Goal: Information Seeking & Learning: Learn about a topic

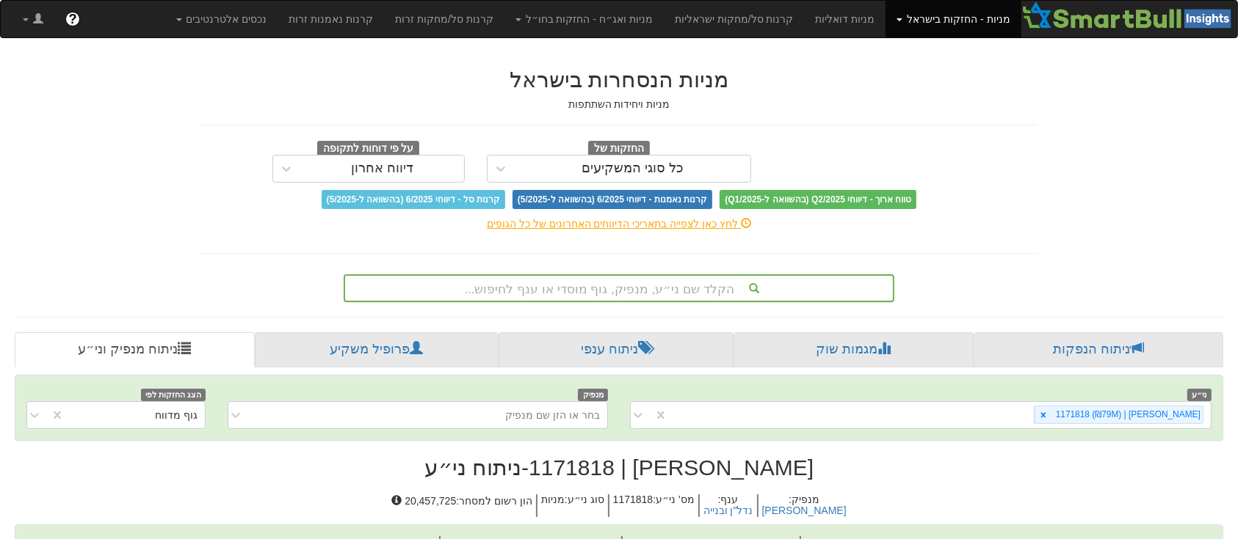
scroll to position [128, 0]
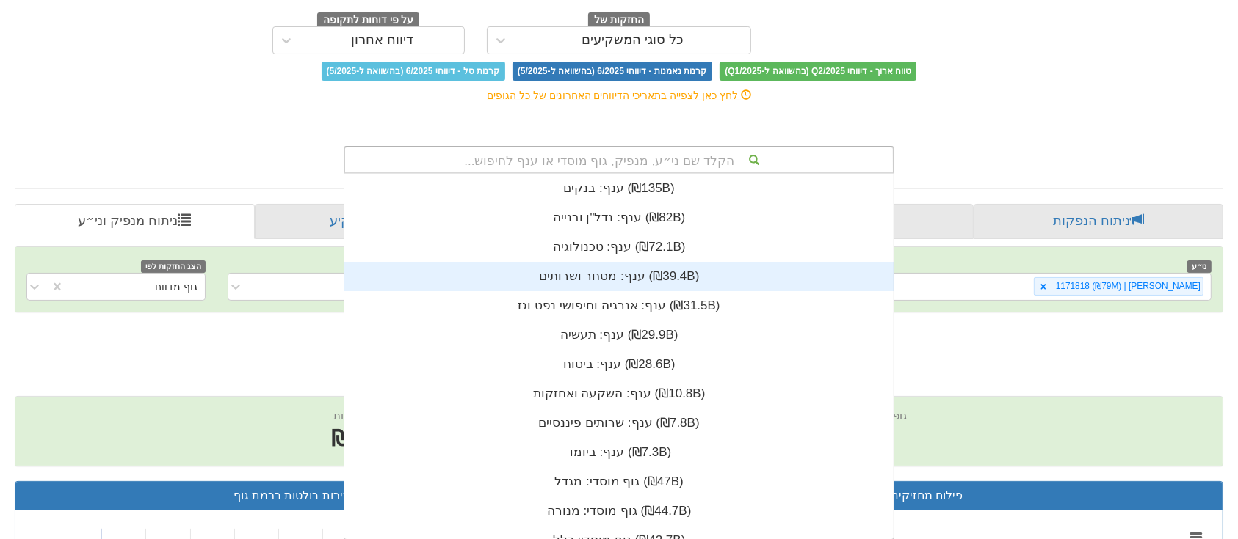
click at [648, 174] on div "הקלד שם ני״ע, מנפיק, גוף מוסדי או ענף לחיפוש... ענף: ‏בנקים ‎(₪135B)‎ ענף: ‏נדל…" at bounding box center [619, 160] width 550 height 28
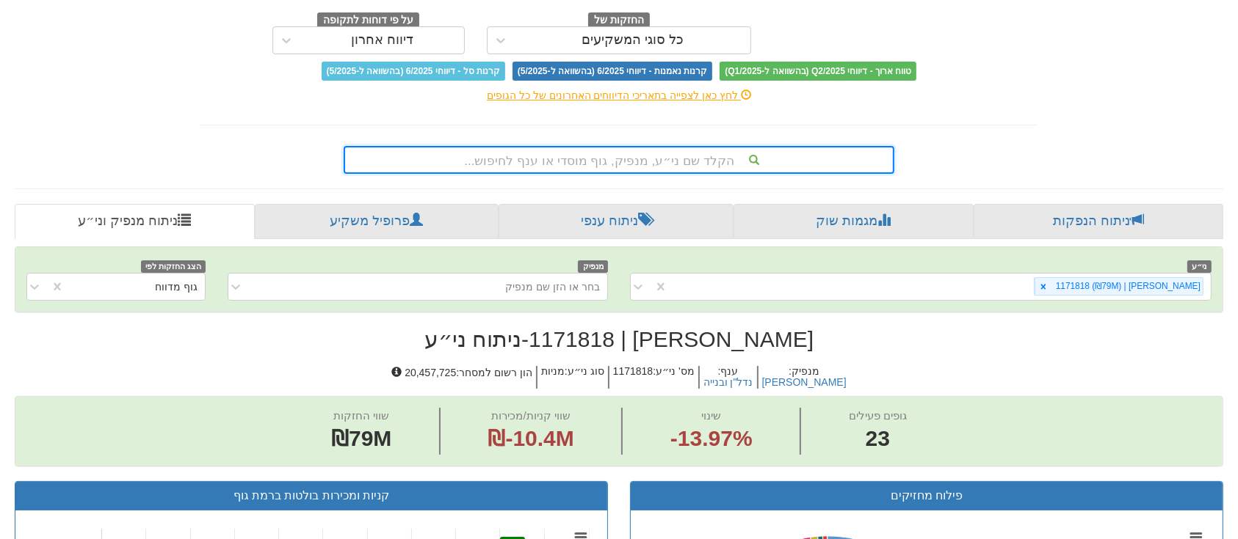
click at [656, 159] on div "הקלד שם ני״ע, מנפיק, גוף מוסדי או ענף לחיפוש..." at bounding box center [619, 160] width 548 height 25
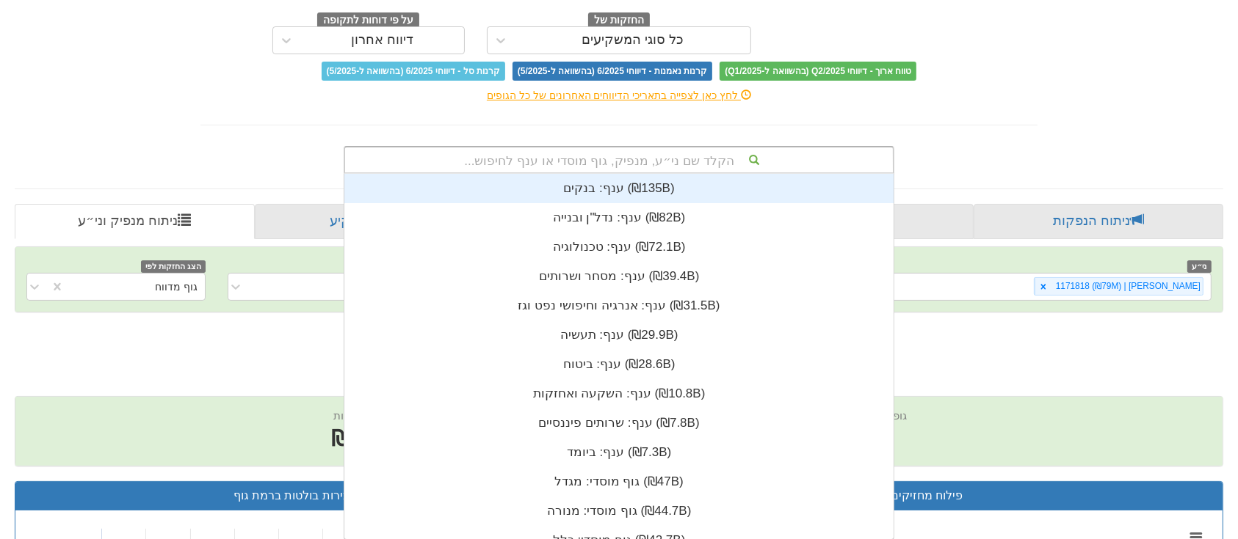
type input "א"
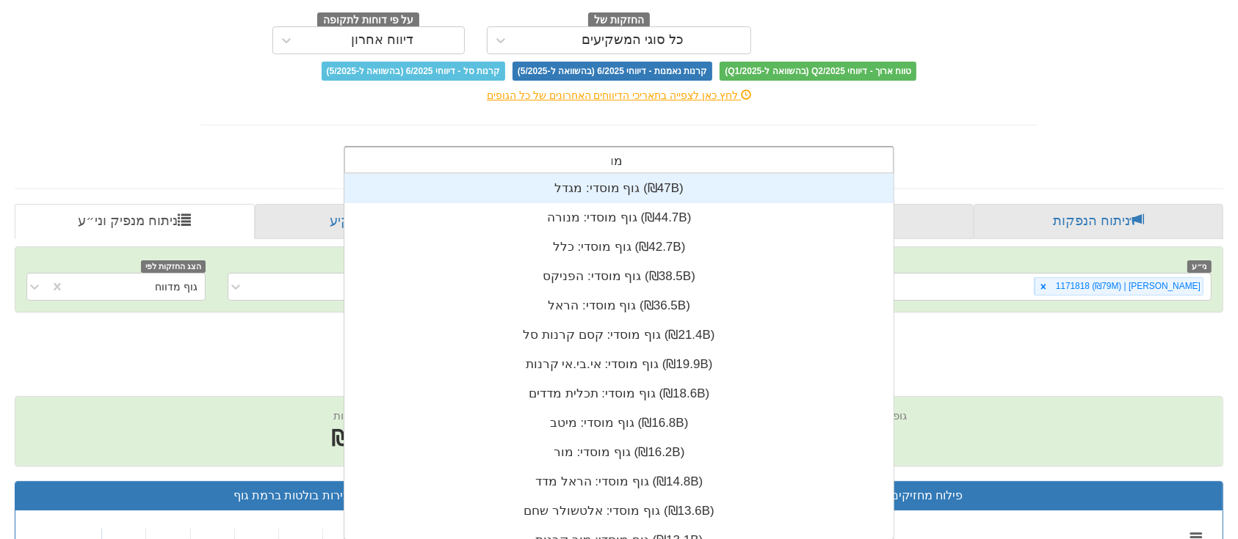
scroll to position [59, 0]
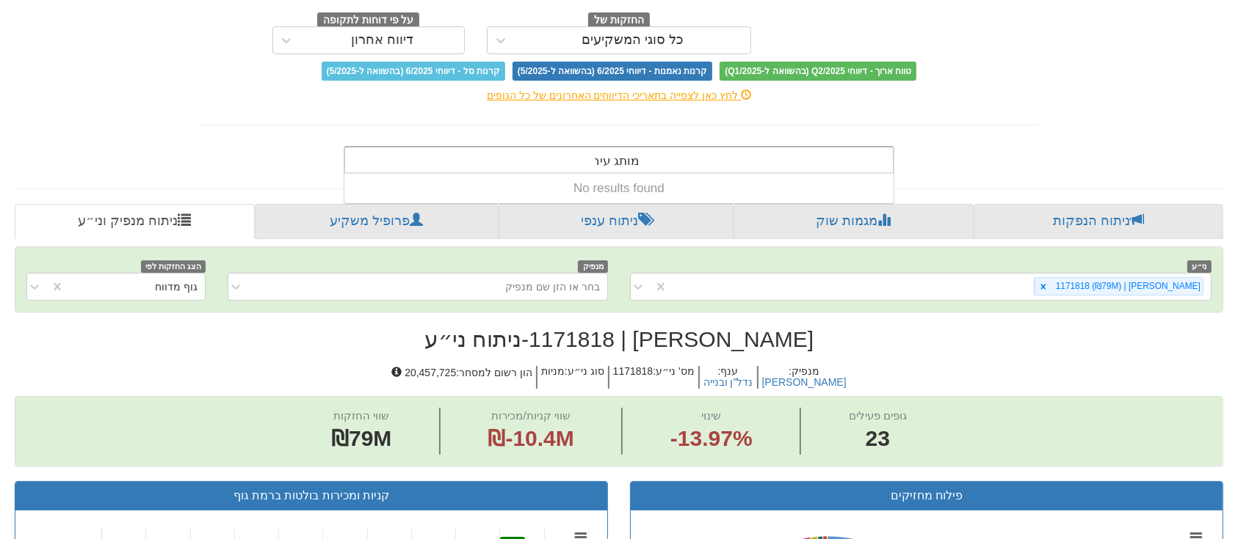
type input "מותג עירוני"
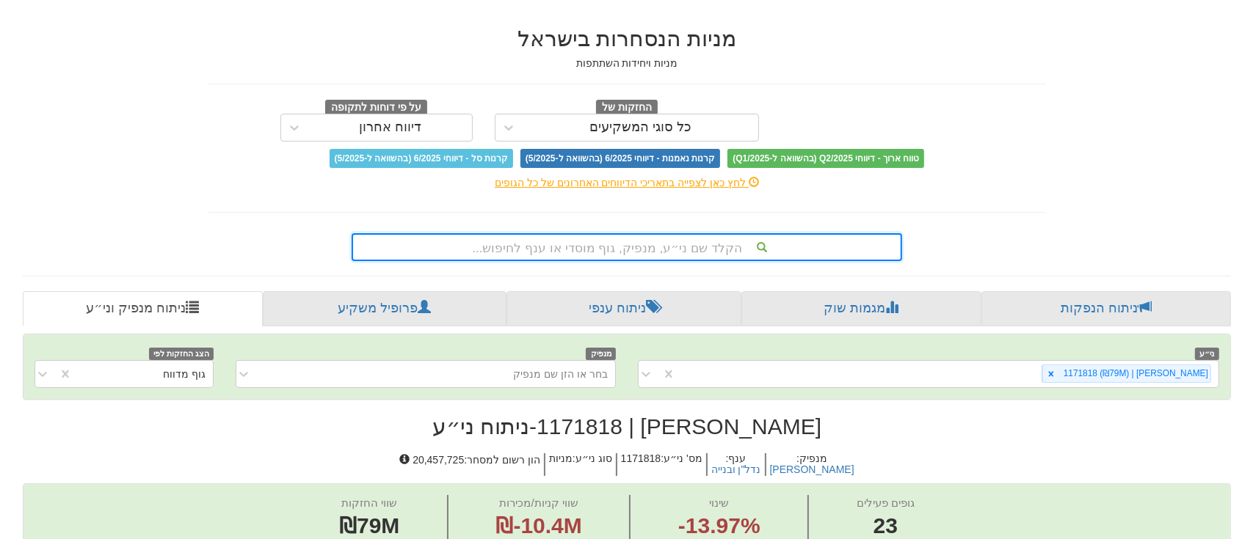
scroll to position [0, 0]
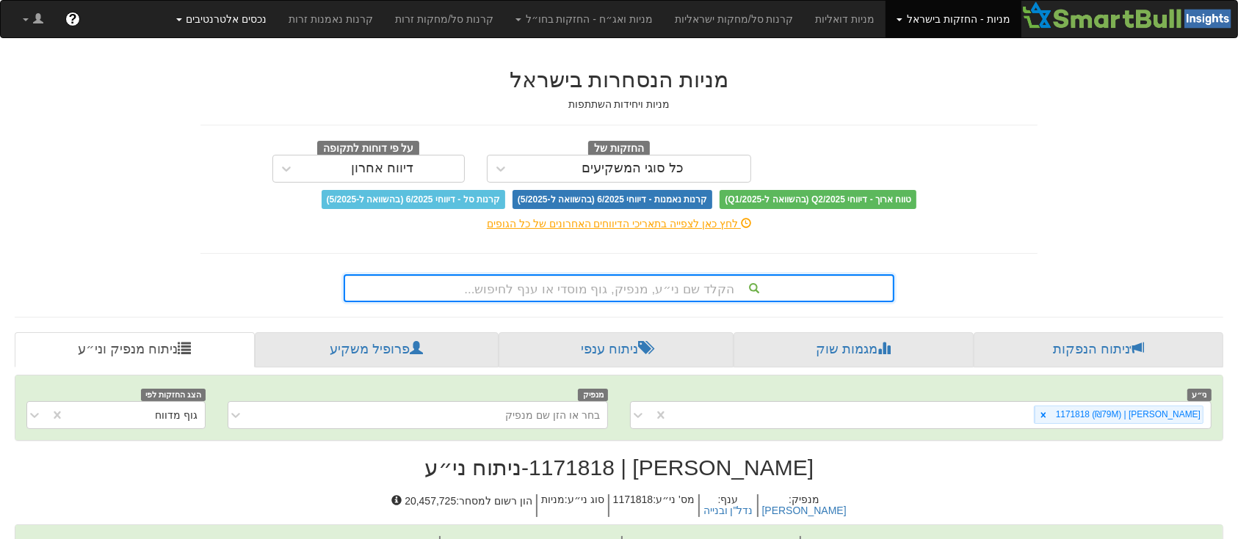
click at [278, 21] on link "נכסים אלטרנטיבים" at bounding box center [221, 19] width 113 height 37
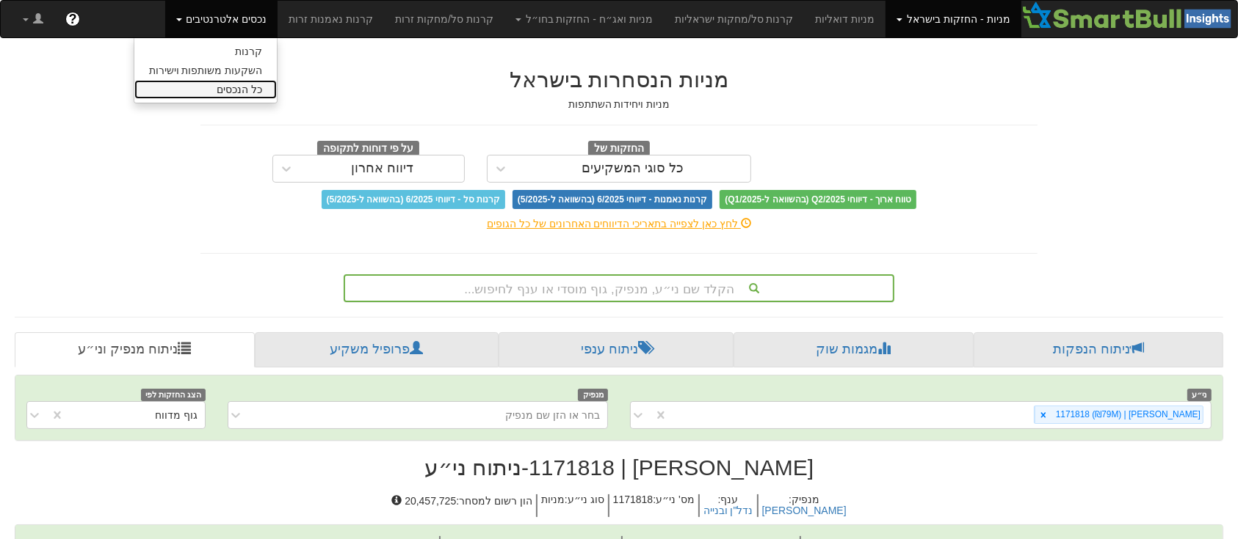
click at [277, 95] on link "כל הנכסים" at bounding box center [205, 89] width 143 height 19
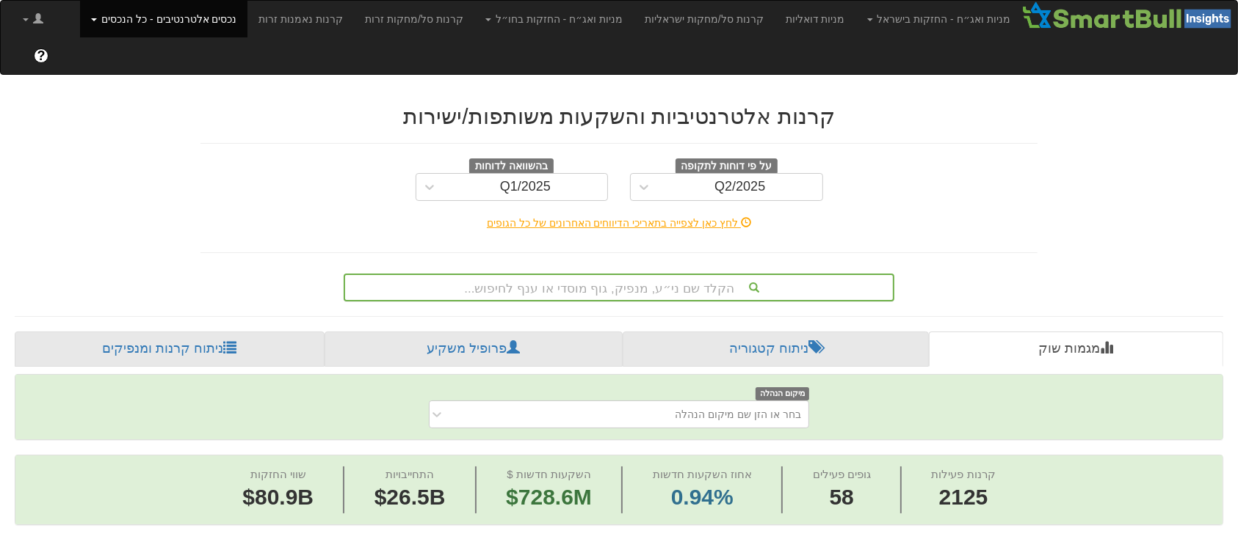
scroll to position [90, 0]
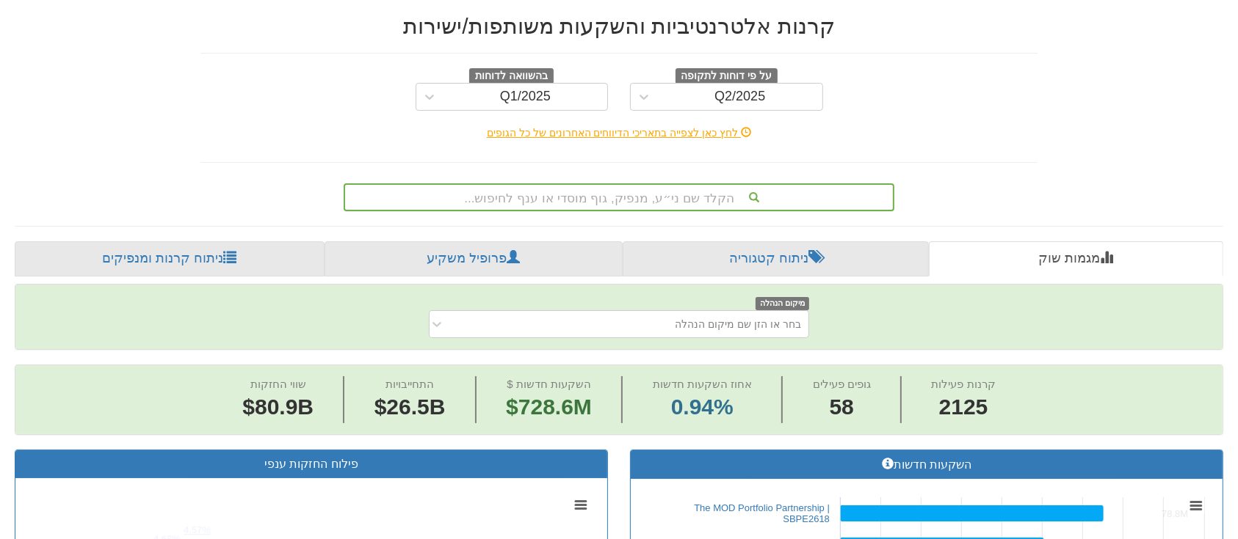
click at [623, 211] on div "הקלד שם ני״ע, מנפיק, גוף מוסדי או ענף לחיפוש..." at bounding box center [619, 197] width 550 height 28
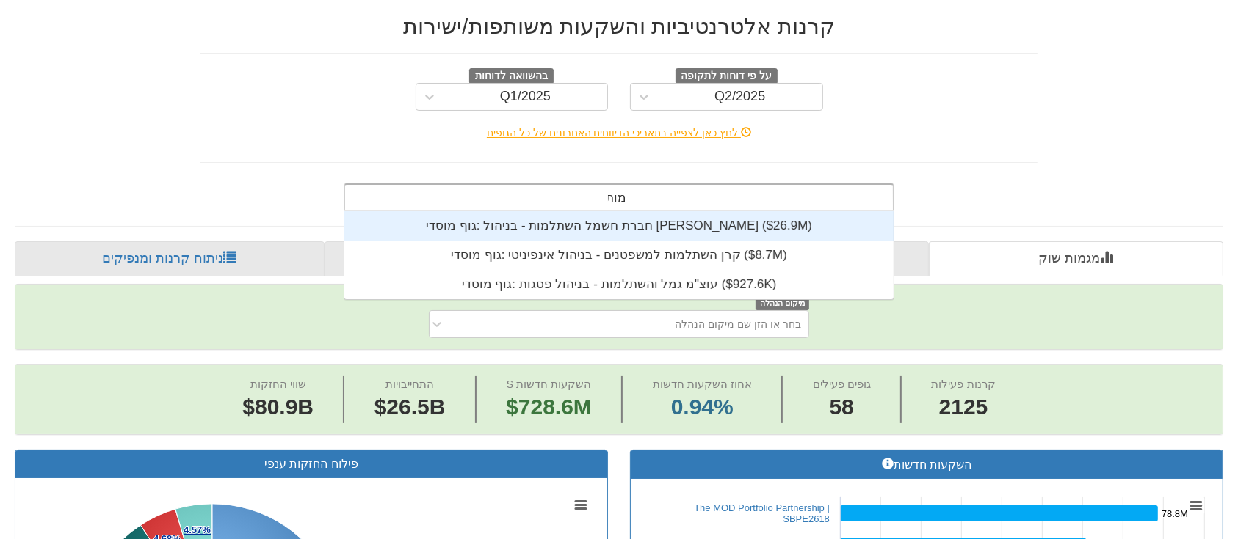
scroll to position [88, 0]
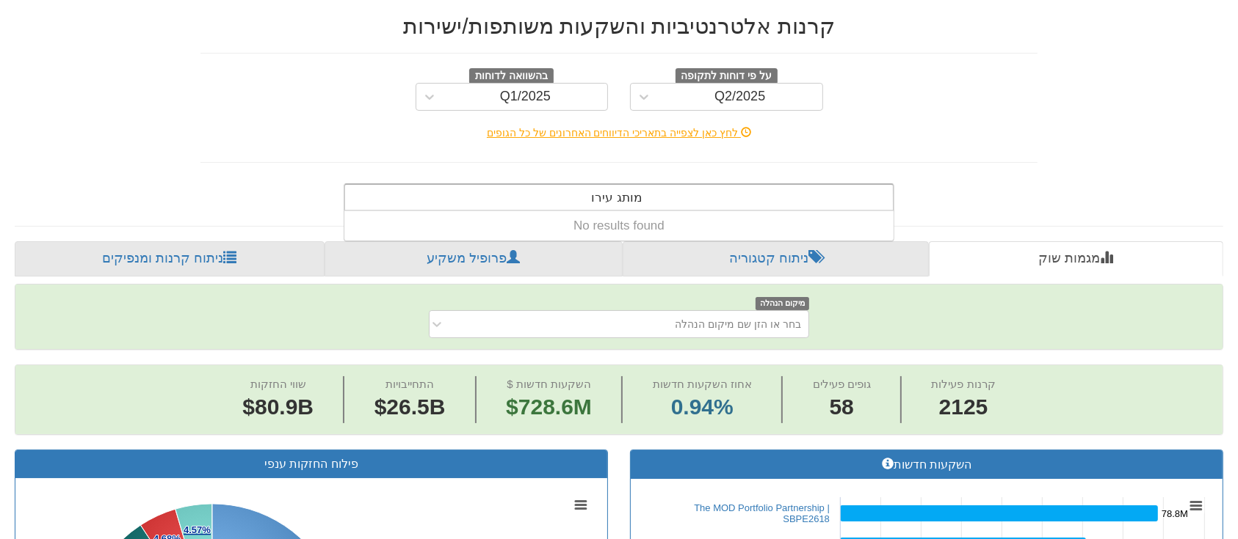
type input "מותג עירוני"
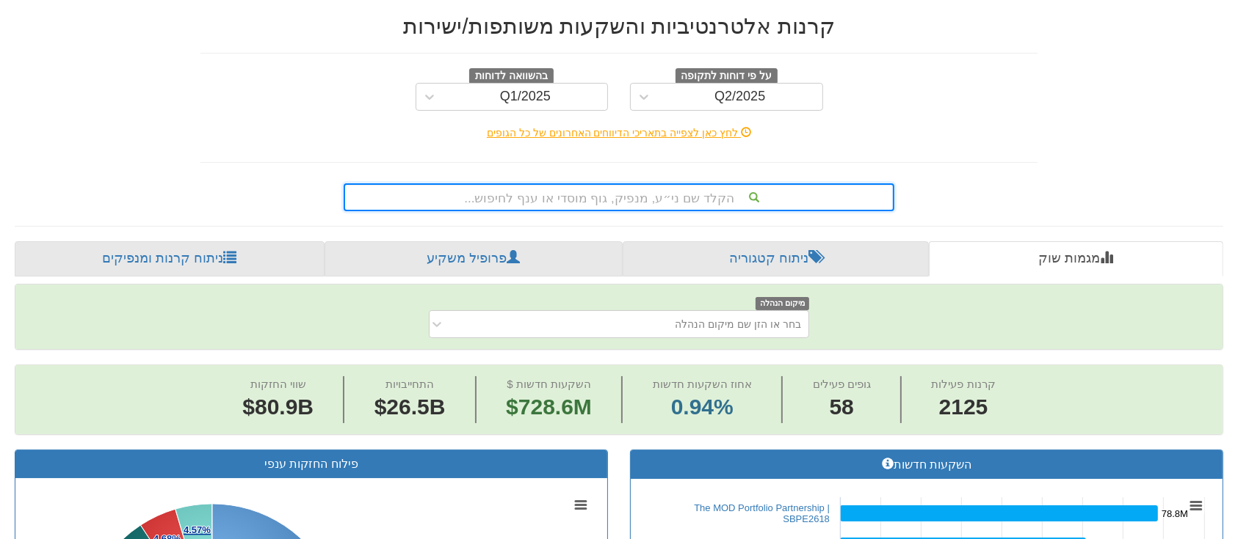
scroll to position [0, 0]
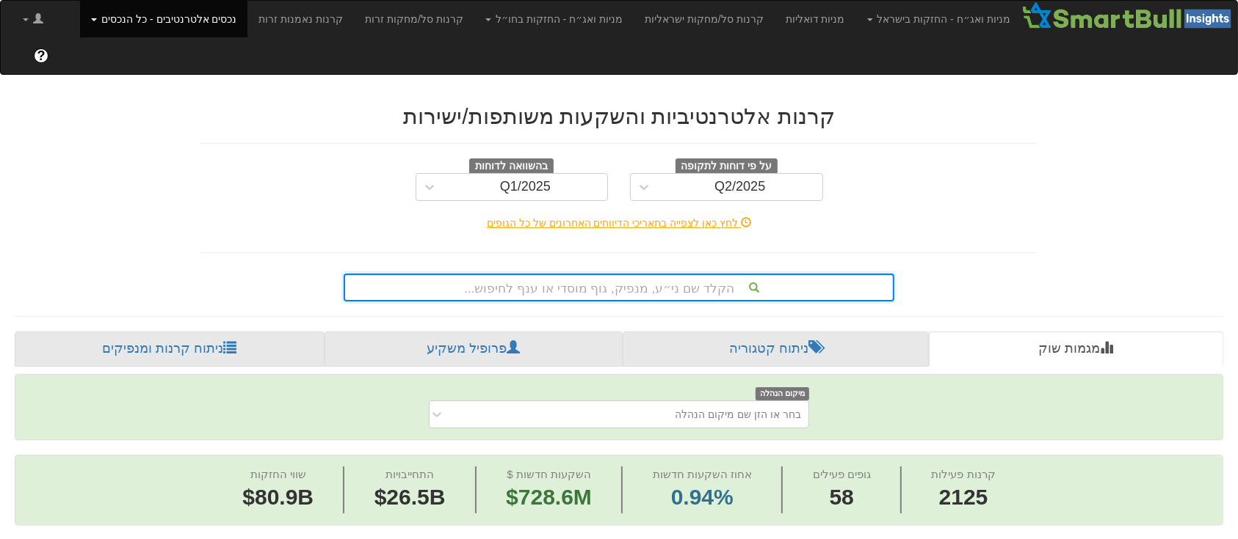
click at [183, 21] on link "נכסים אלטרנטיבים - כל הנכסים" at bounding box center [163, 19] width 167 height 37
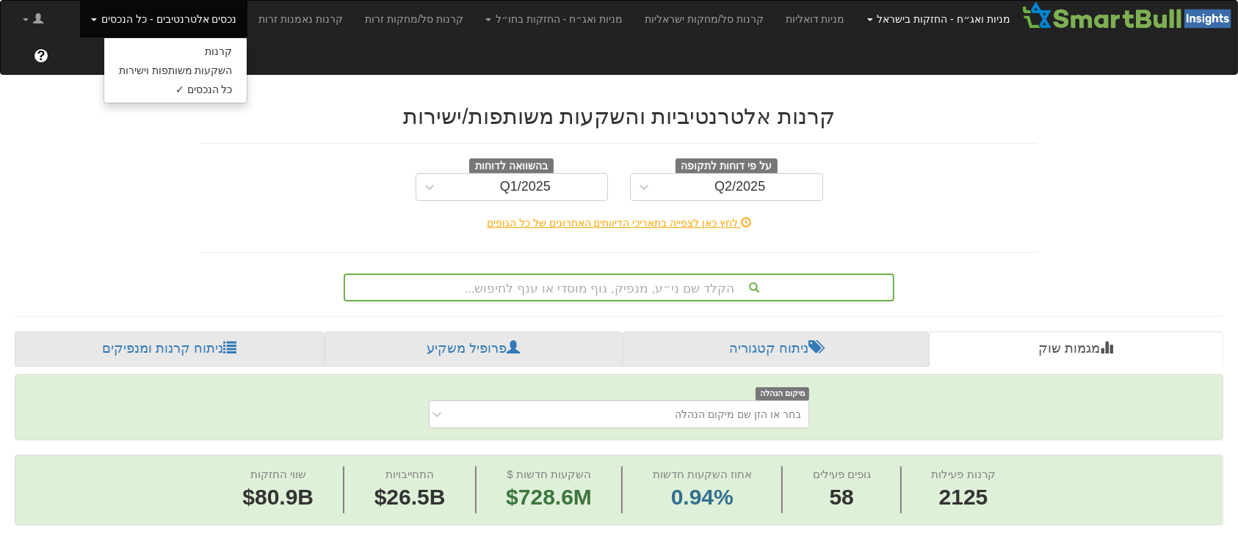
click at [978, 15] on link "מניות ואג״ח - החזקות בישראל" at bounding box center [938, 19] width 165 height 37
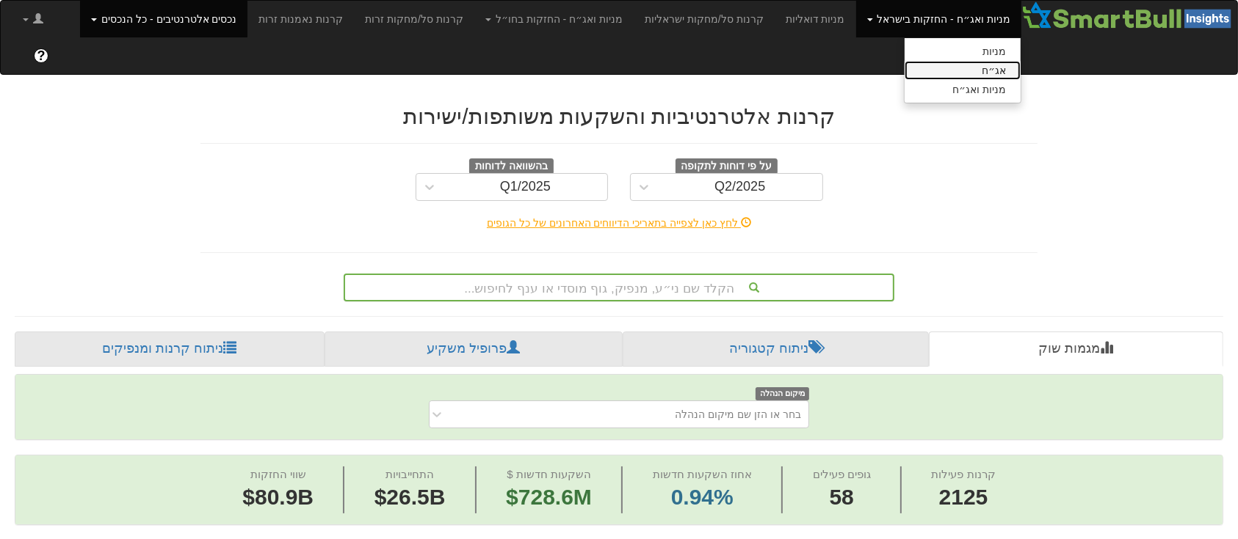
click at [992, 73] on link "אג״ח" at bounding box center [962, 70] width 116 height 19
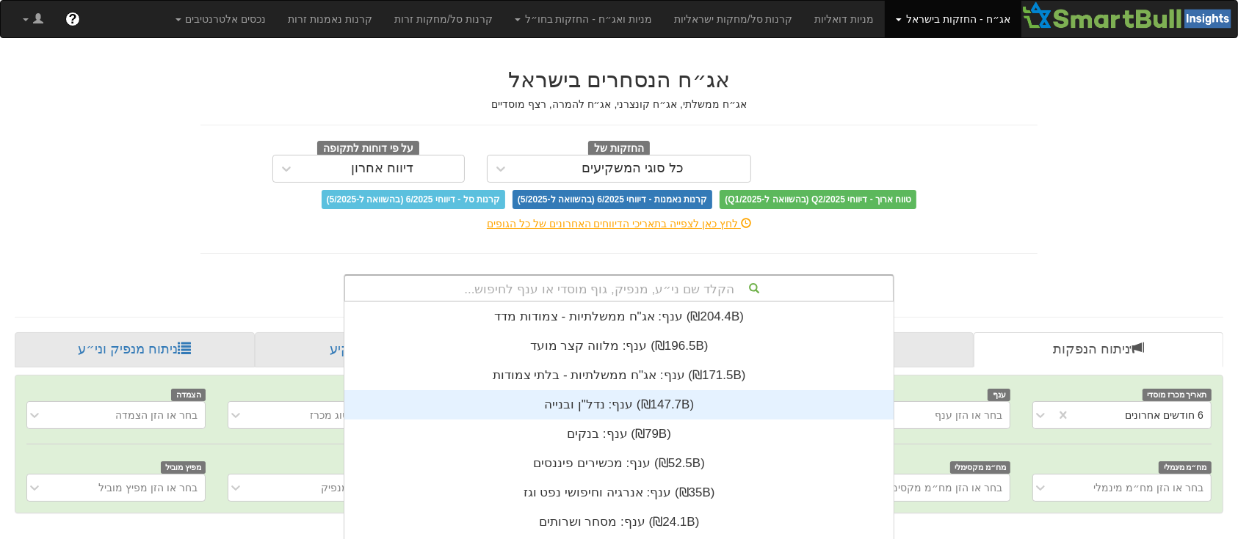
scroll to position [128, 0]
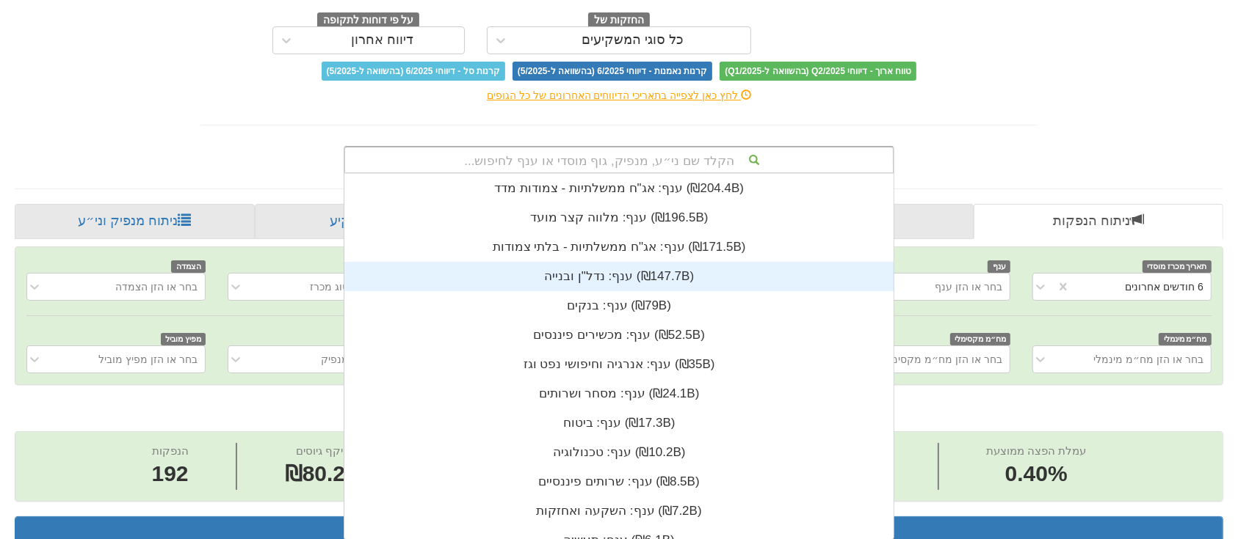
click at [675, 174] on div "הקלד שם ני״ע, מנפיק, גוף מוסדי או ענף לחיפוש... ענף: ‏אג"ח ממשלתיות - צמודות מד…" at bounding box center [619, 160] width 550 height 28
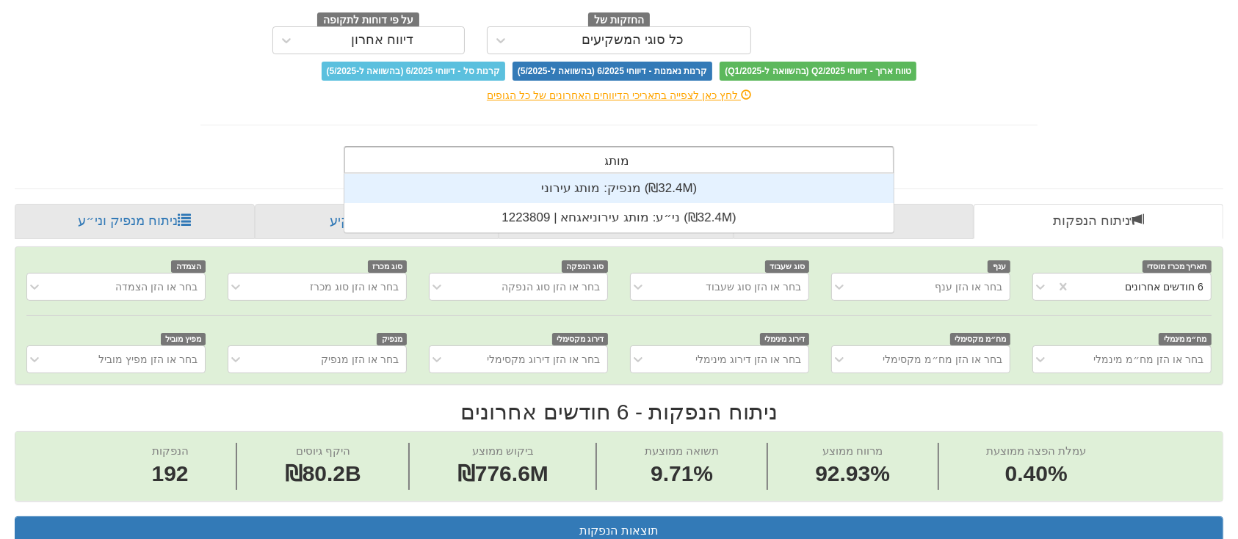
scroll to position [59, 0]
type input "מותג עירוני"
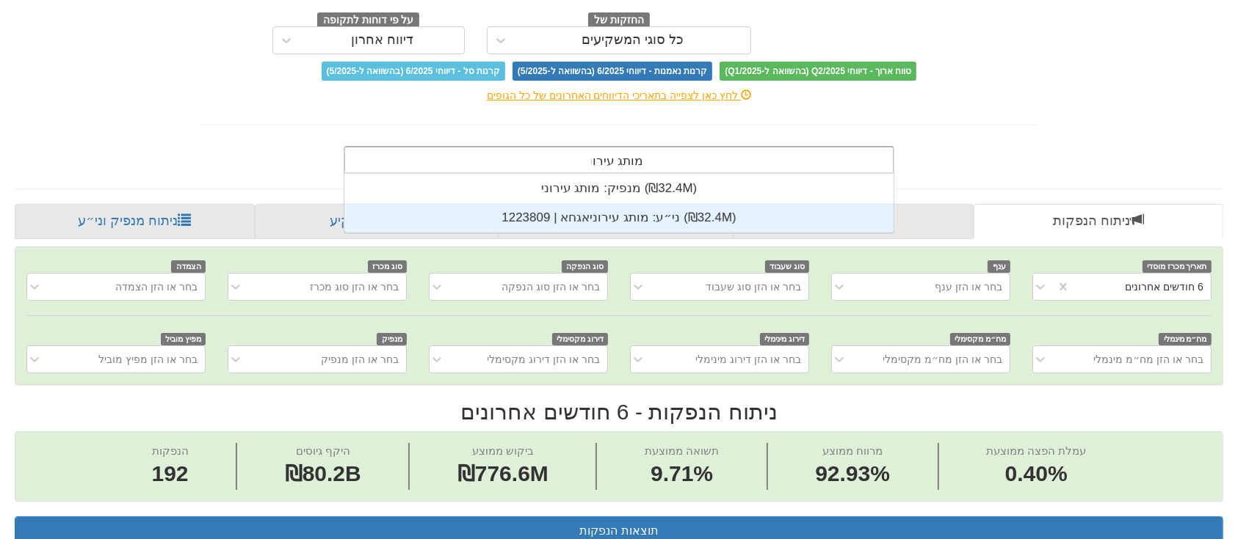
click at [640, 214] on div "ני״ע: ‏מותג עירוניאגחא | 1223809 ‎(₪32.4M)‎" at bounding box center [618, 217] width 549 height 29
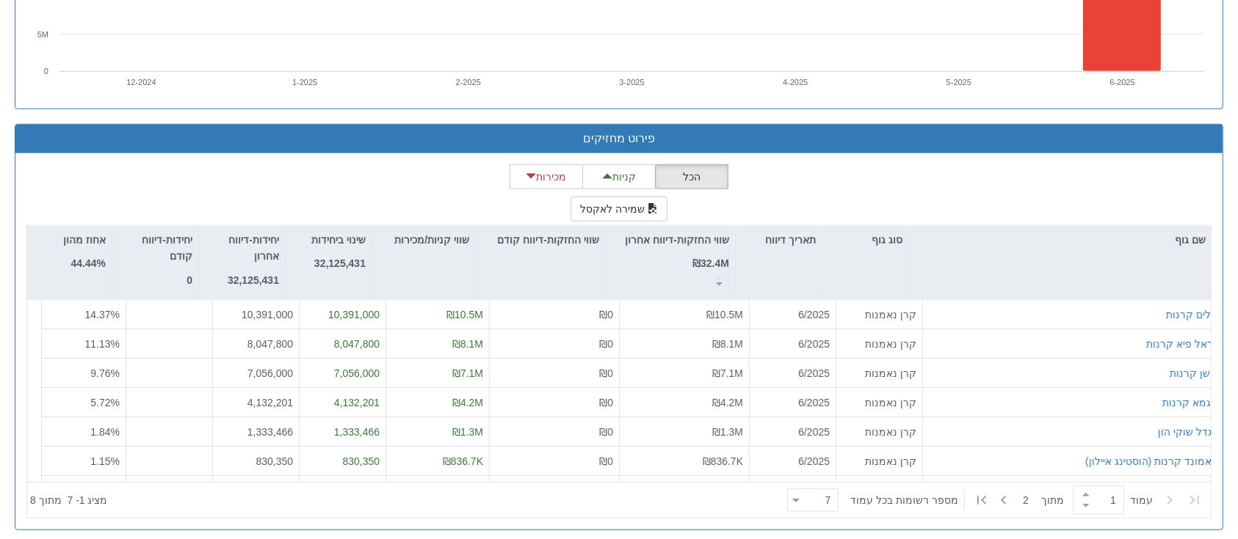
scroll to position [1175, 0]
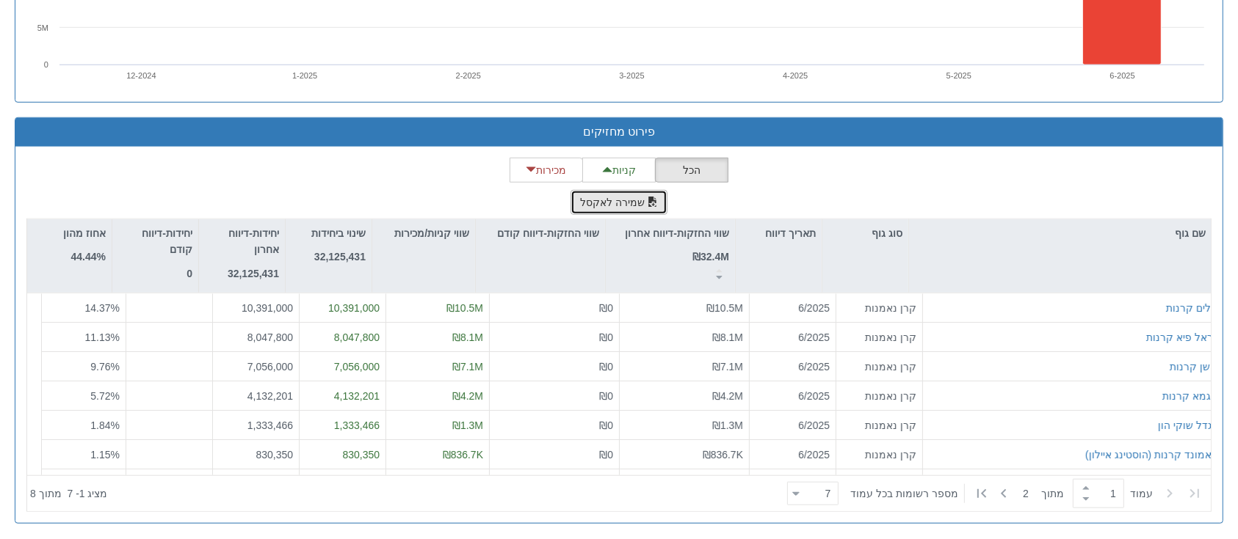
click at [626, 193] on button "שמירה לאקסל" at bounding box center [618, 202] width 97 height 25
